Goal: Navigation & Orientation: Find specific page/section

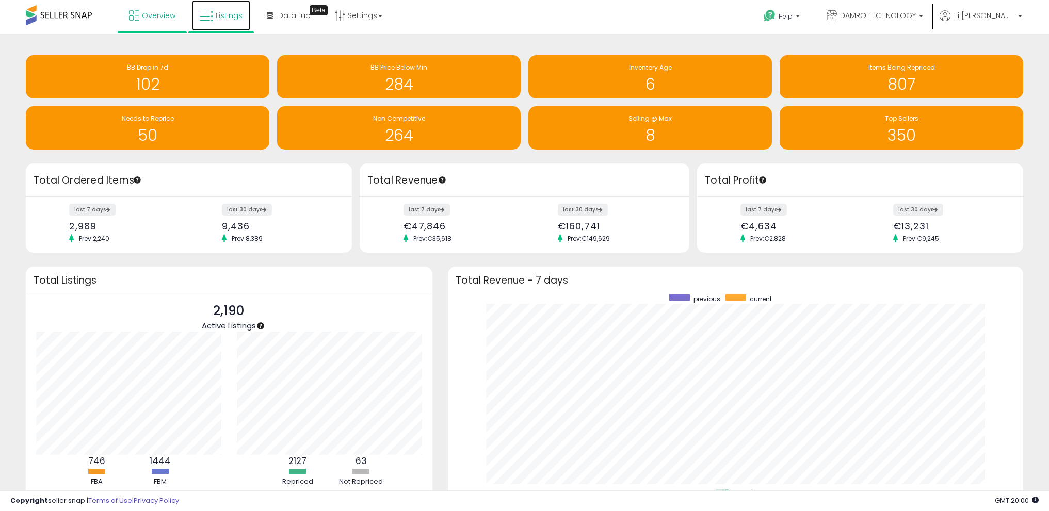
click at [236, 21] on link "Listings" at bounding box center [221, 15] width 58 height 31
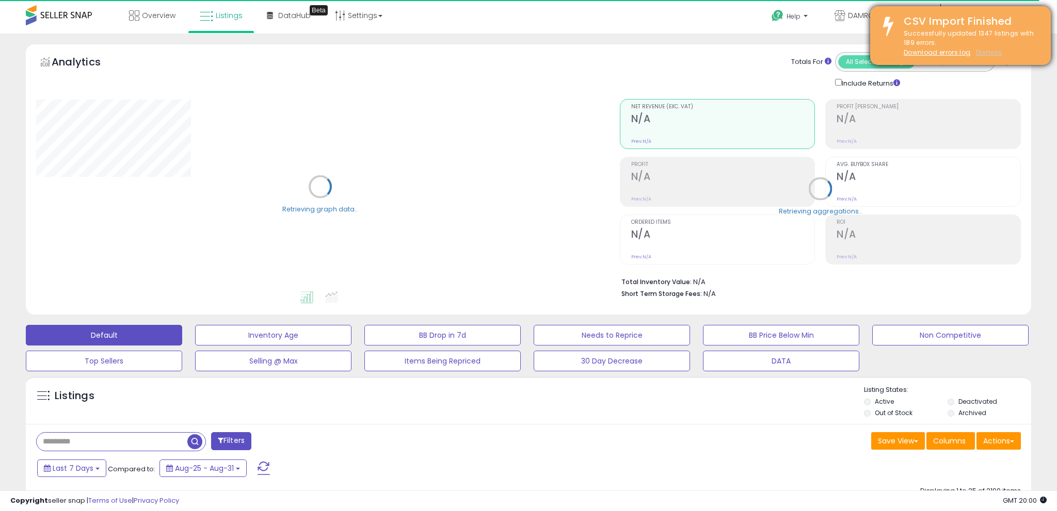
click at [991, 52] on u "Dismiss" at bounding box center [989, 52] width 26 height 9
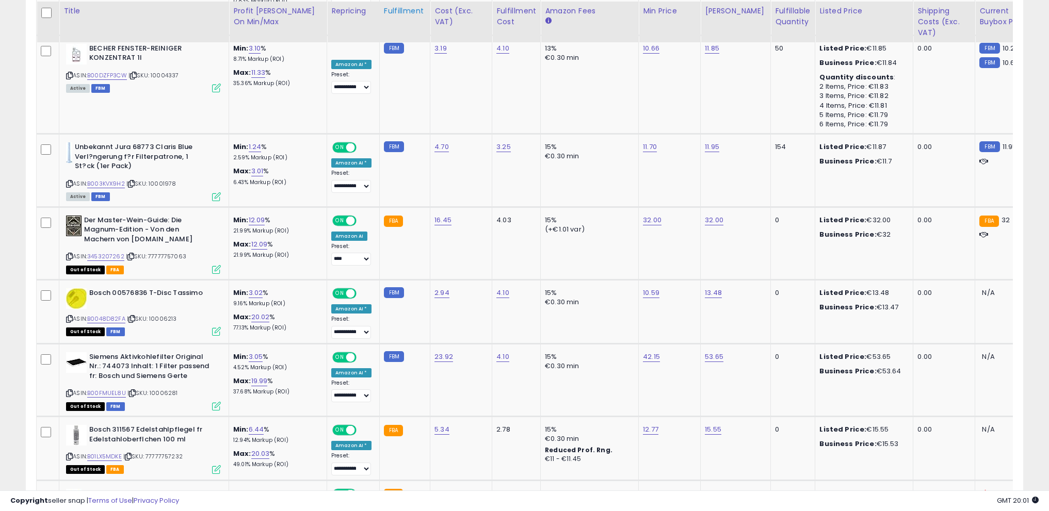
scroll to position [798, 0]
